Goal: Check status: Check status

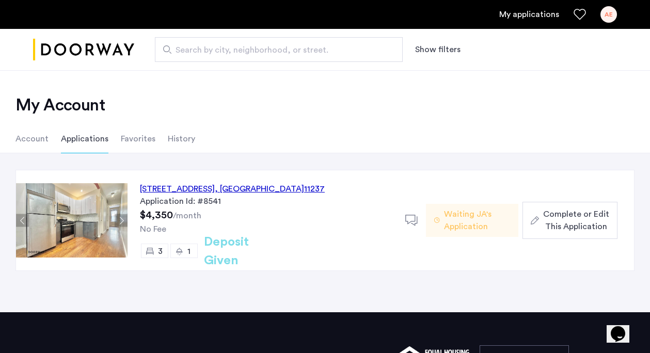
scroll to position [10, 0]
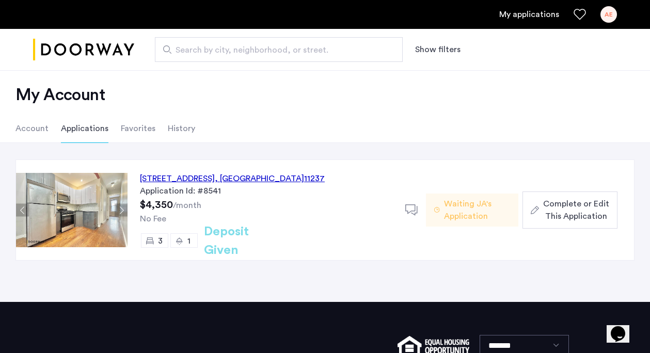
click at [253, 235] on h2 "Deposit Given" at bounding box center [245, 240] width 82 height 37
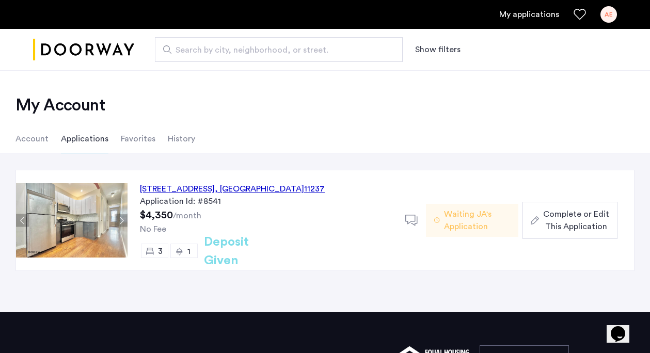
click at [54, 142] on ul "Account Applications Favorites History" at bounding box center [325, 138] width 650 height 29
click at [41, 141] on li "Account" at bounding box center [31, 138] width 33 height 29
